Goal: Task Accomplishment & Management: Manage account settings

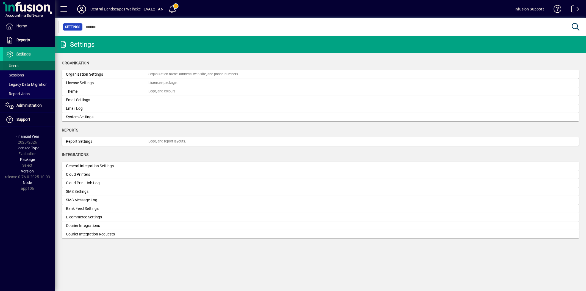
click at [27, 66] on span at bounding box center [29, 65] width 52 height 13
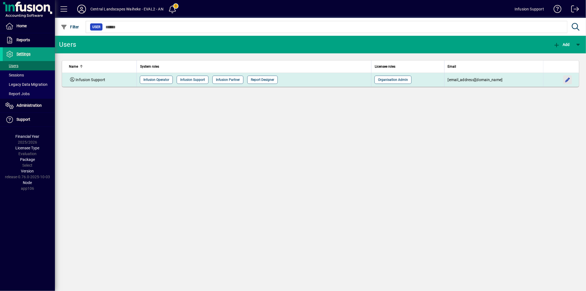
click at [569, 82] on span "button" at bounding box center [567, 79] width 13 height 13
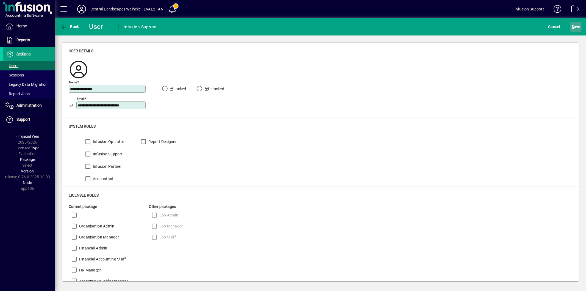
click at [573, 27] on span "S" at bounding box center [573, 26] width 2 height 4
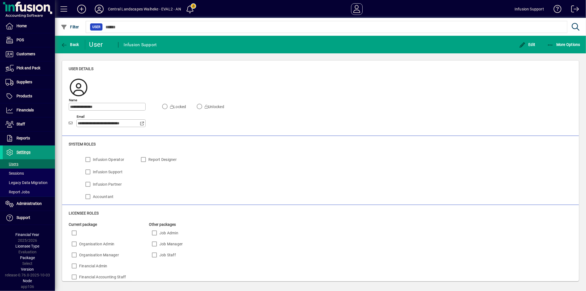
click at [36, 152] on span at bounding box center [29, 152] width 52 height 13
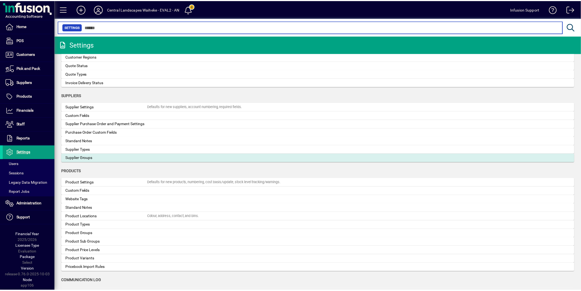
scroll to position [458, 0]
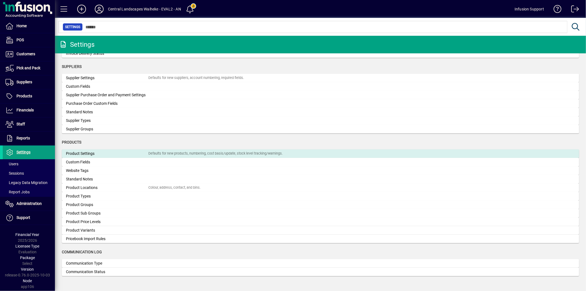
click at [104, 152] on div "Product Settings" at bounding box center [107, 154] width 82 height 6
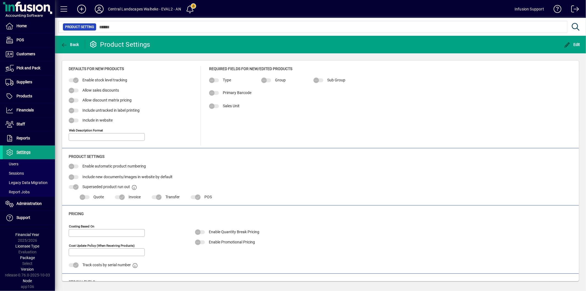
type input "**********"
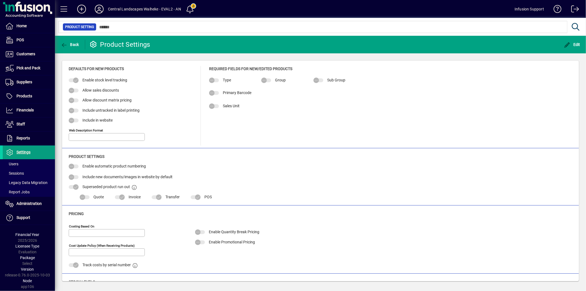
type input "**********"
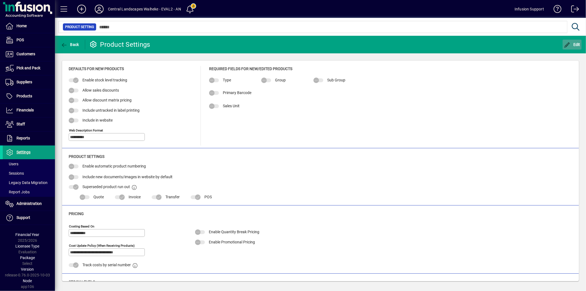
click at [566, 47] on button "Edit" at bounding box center [572, 45] width 19 height 10
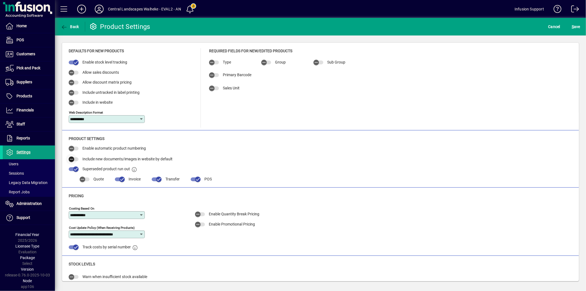
click at [75, 156] on span "button" at bounding box center [71, 159] width 11 height 11
click at [580, 21] on span "submit" at bounding box center [575, 26] width 11 height 13
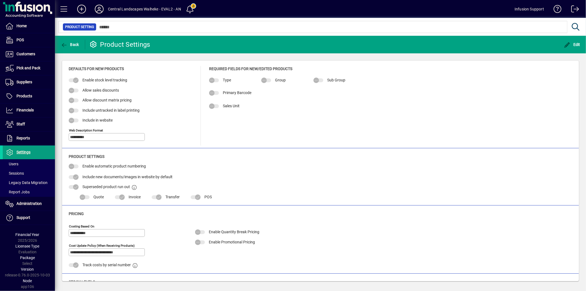
click at [98, 7] on icon at bounding box center [99, 9] width 11 height 9
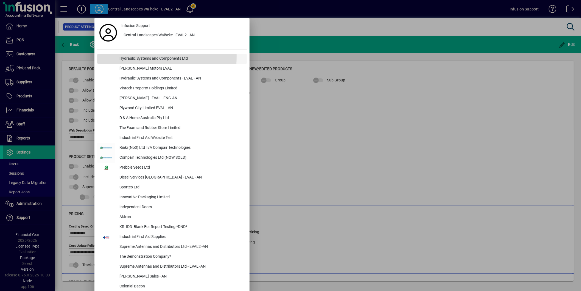
click at [135, 56] on div "Hydraulic Systems and Components Ltd" at bounding box center [181, 59] width 132 height 10
